Goal: Complete application form: Complete application form

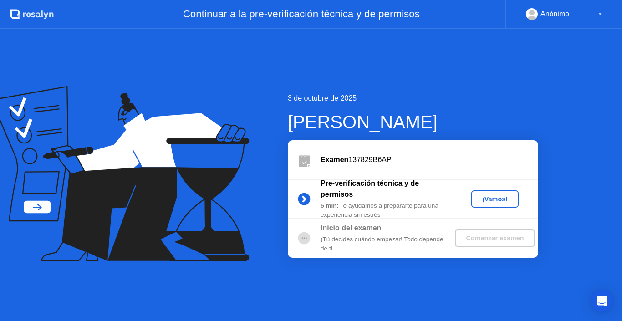
click at [498, 203] on div "¡Vamos!" at bounding box center [495, 198] width 40 height 7
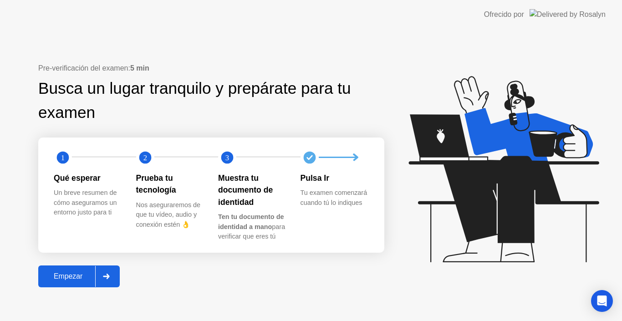
click at [110, 269] on div at bounding box center [106, 276] width 22 height 21
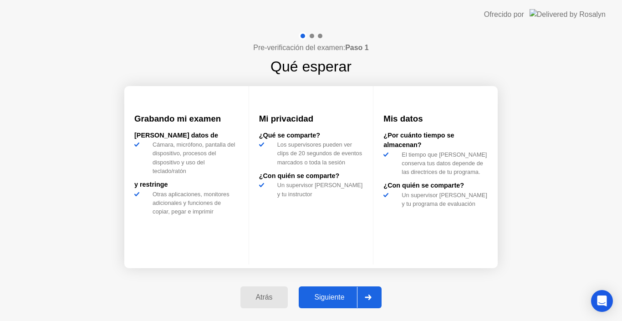
click at [367, 300] on icon at bounding box center [368, 297] width 7 height 5
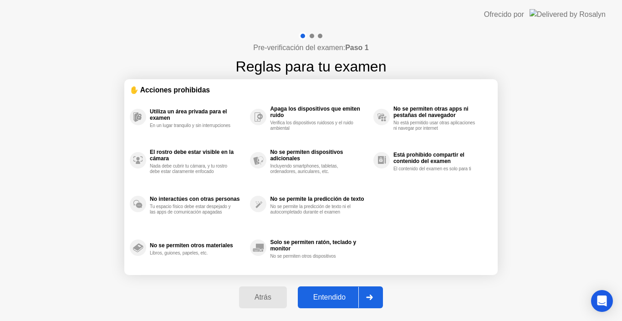
click at [366, 299] on div at bounding box center [369, 297] width 22 height 21
select select "Available cameras"
select select "Available speakers"
select select "Available microphones"
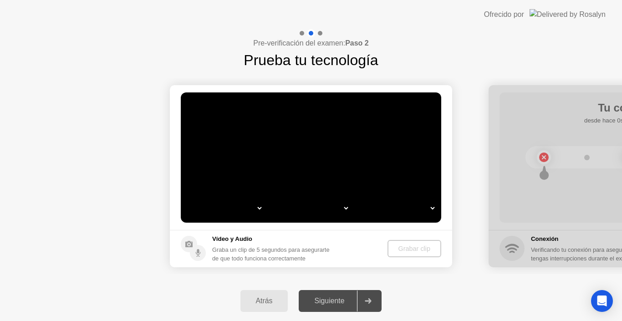
select select "**********"
select select "*******"
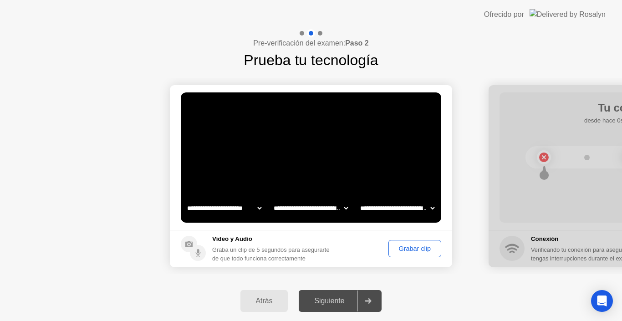
click at [400, 246] on div "Grabar clip" at bounding box center [414, 248] width 46 height 7
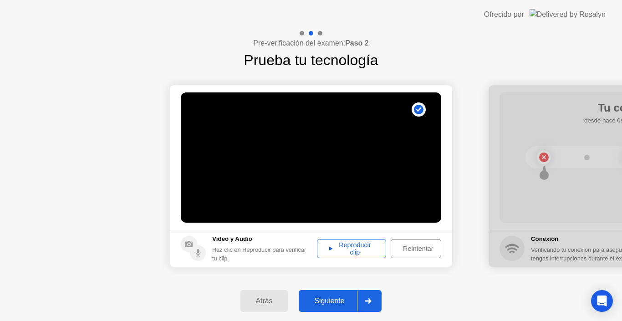
click at [357, 250] on div "Reproducir clip" at bounding box center [351, 248] width 63 height 15
click at [335, 294] on button "Siguiente" at bounding box center [340, 301] width 83 height 22
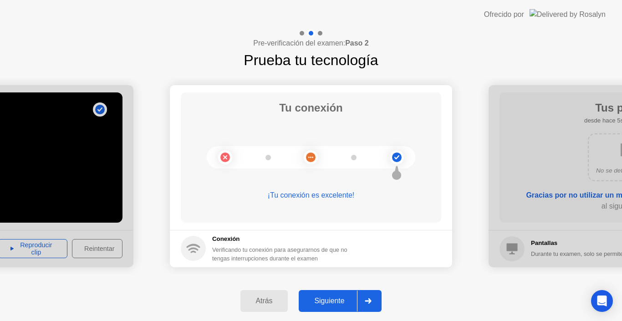
click at [334, 298] on div "Siguiente" at bounding box center [329, 301] width 56 height 8
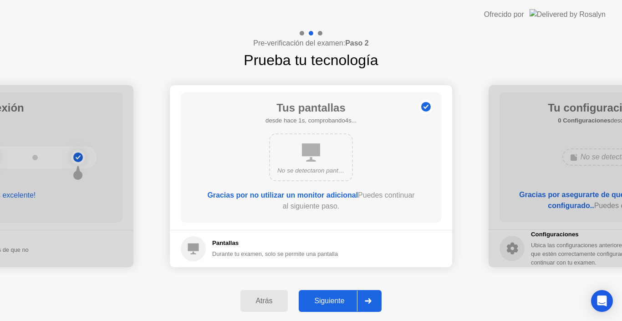
click at [334, 300] on div "Siguiente" at bounding box center [329, 301] width 56 height 8
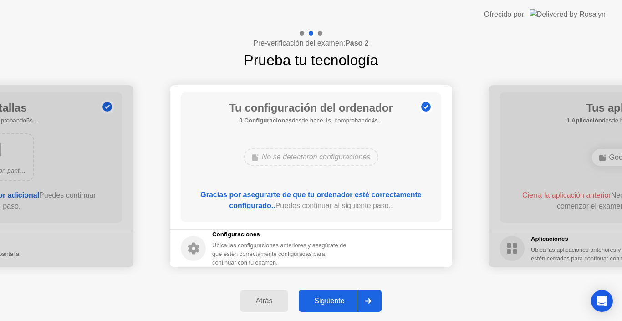
click at [334, 300] on div "Siguiente" at bounding box center [329, 301] width 56 height 8
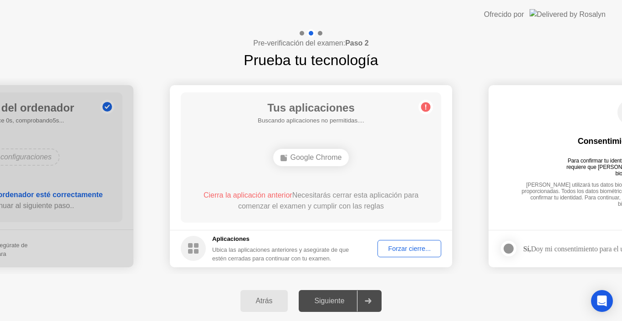
click at [334, 300] on div "Siguiente" at bounding box center [329, 301] width 56 height 8
click at [408, 245] on div "Forzar cierre..." at bounding box center [409, 248] width 57 height 7
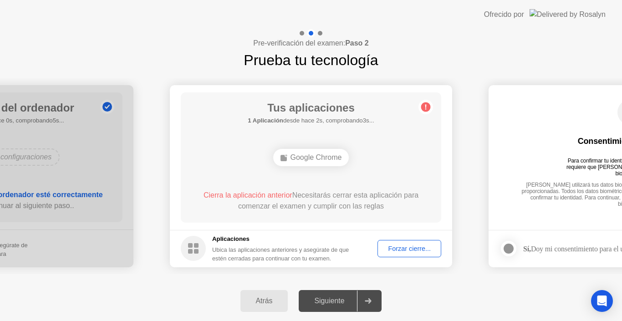
click at [393, 252] on div "Forzar cierre..." at bounding box center [409, 248] width 57 height 7
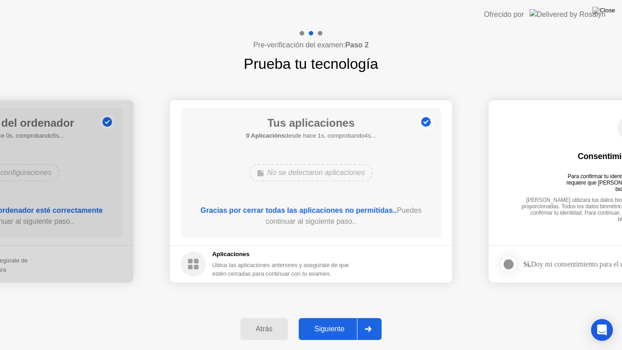
click at [340, 320] on div "Siguiente" at bounding box center [329, 329] width 56 height 8
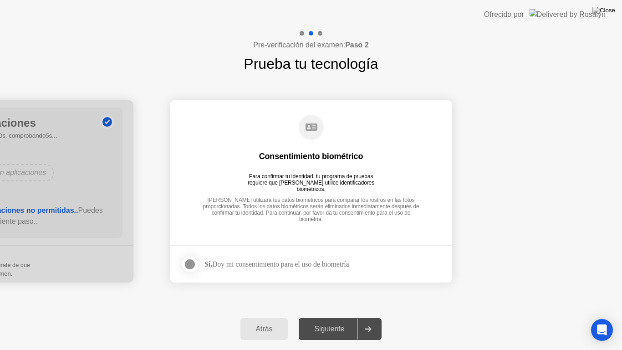
click at [185, 266] on div at bounding box center [189, 264] width 11 height 11
click at [337, 320] on div "Siguiente" at bounding box center [329, 329] width 56 height 8
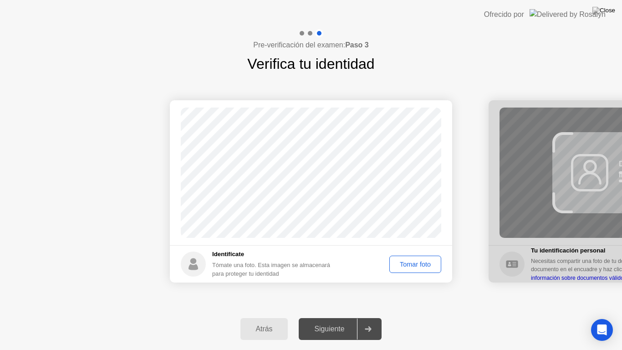
click at [408, 270] on button "Tomar foto" at bounding box center [415, 263] width 52 height 17
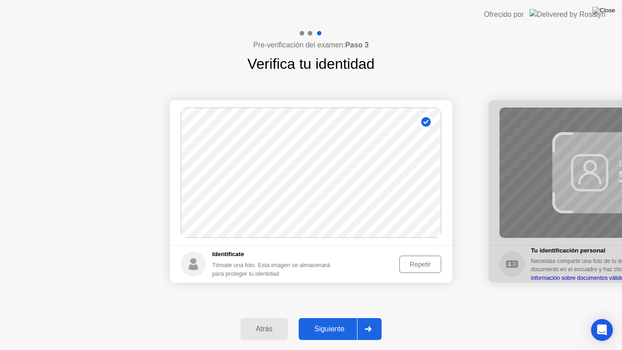
click at [337, 320] on div "Siguiente" at bounding box center [329, 329] width 56 height 8
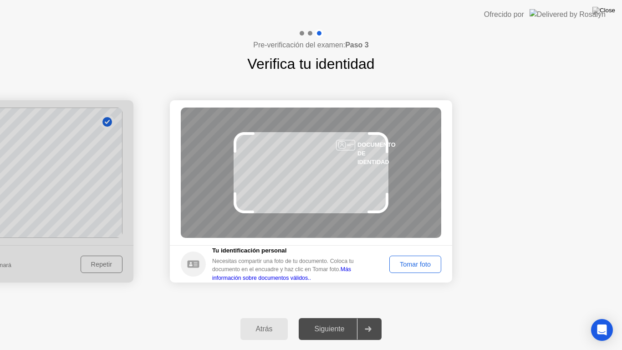
click at [410, 258] on button "Tomar foto" at bounding box center [415, 263] width 52 height 17
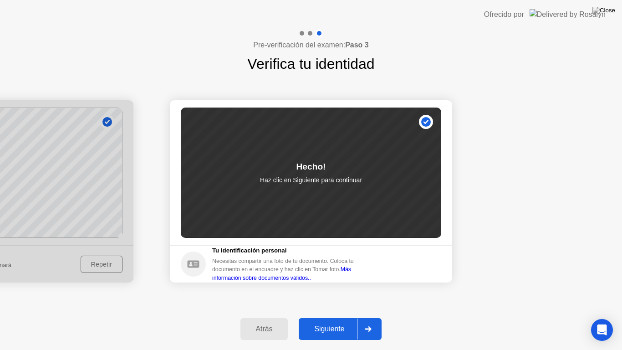
click at [344, 320] on div "Siguiente" at bounding box center [329, 329] width 56 height 8
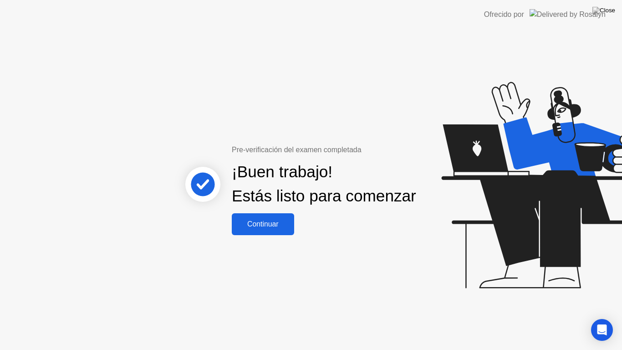
click at [269, 223] on button "Continuar" at bounding box center [263, 224] width 62 height 22
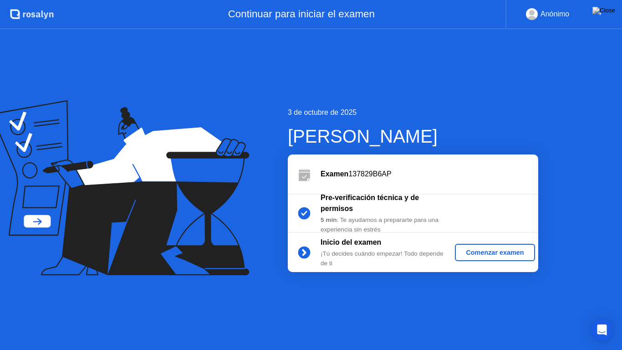
click at [471, 258] on button "Comenzar examen" at bounding box center [495, 252] width 80 height 17
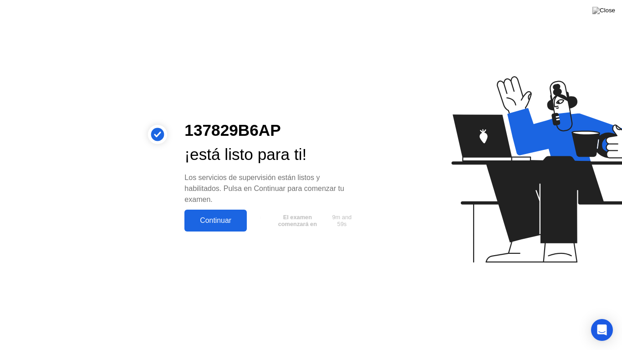
click at [214, 218] on div "Continuar" at bounding box center [215, 220] width 57 height 8
